Goal: Information Seeking & Learning: Check status

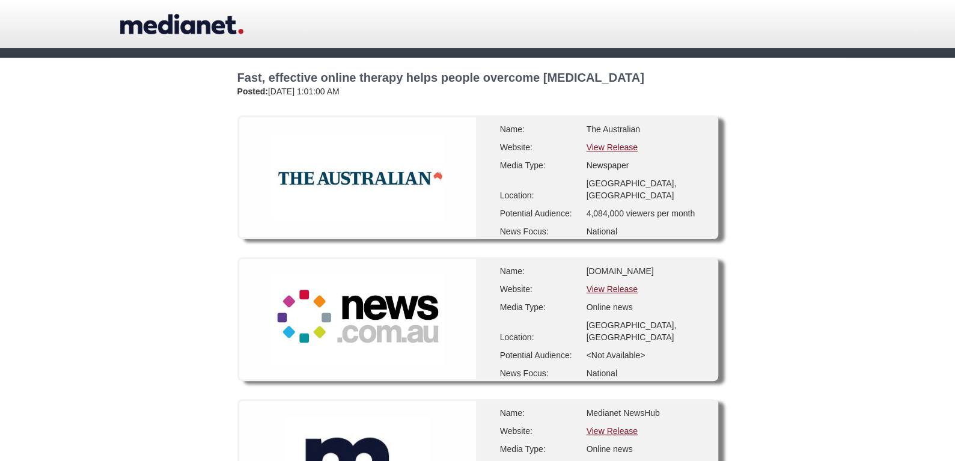
click at [625, 150] on link "View Release" at bounding box center [611, 147] width 51 height 10
click at [607, 145] on link "View Release" at bounding box center [611, 147] width 51 height 10
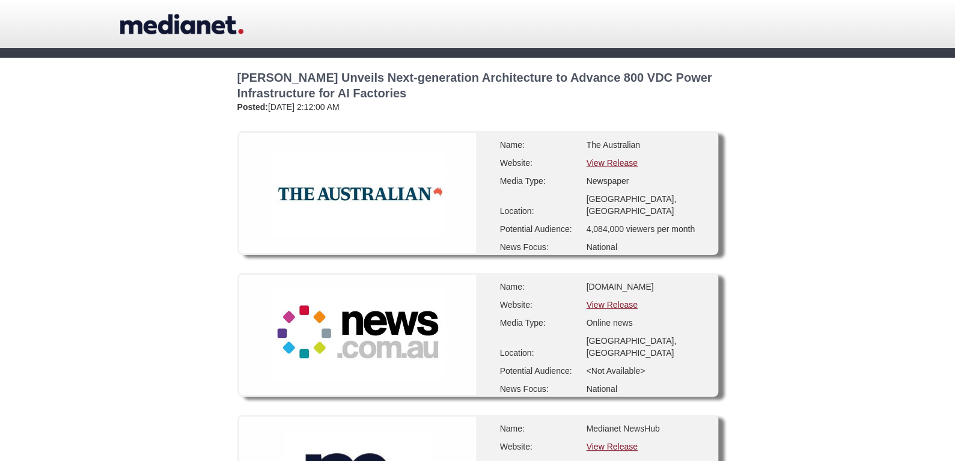
click at [610, 162] on link "View Release" at bounding box center [611, 163] width 51 height 10
click at [605, 305] on link "View Release" at bounding box center [611, 305] width 51 height 10
click at [608, 303] on link "View Release" at bounding box center [611, 305] width 51 height 10
